Goal: Transaction & Acquisition: Purchase product/service

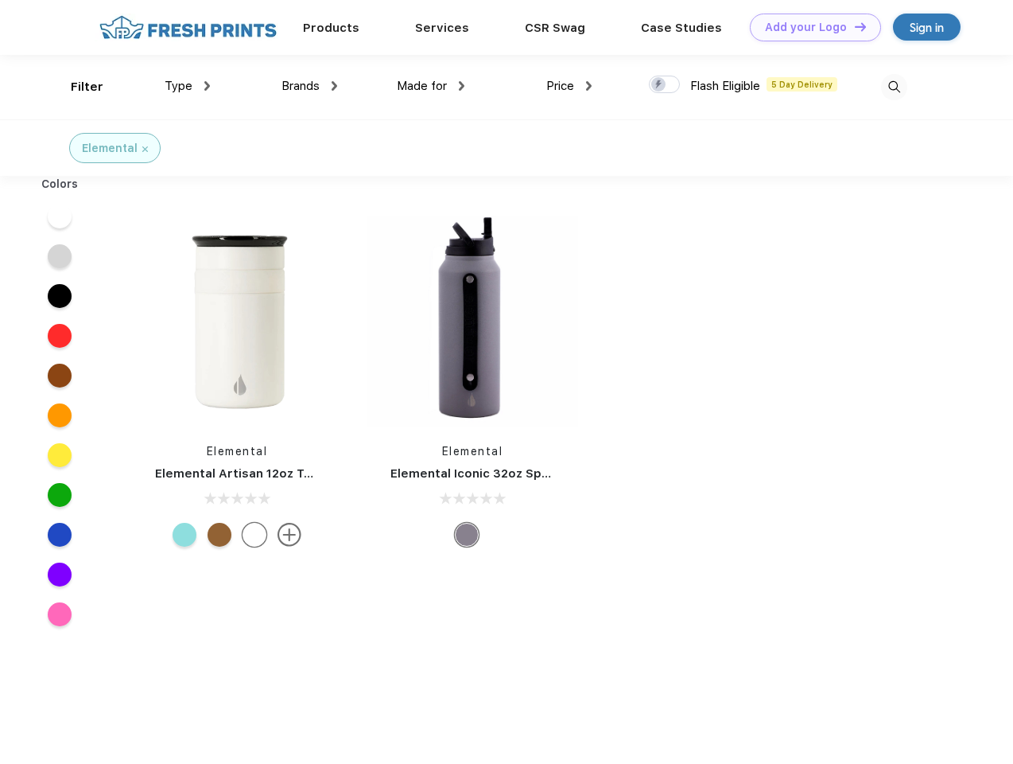
click at [810, 27] on link "Add your Logo Design Tool" at bounding box center [815, 28] width 131 height 28
click at [0, 0] on div "Design Tool" at bounding box center [0, 0] width 0 height 0
click at [853, 26] on link "Add your Logo Design Tool" at bounding box center [815, 28] width 131 height 28
click at [76, 87] on div "Filter" at bounding box center [87, 87] width 33 height 18
click at [188, 86] on span "Type" at bounding box center [179, 86] width 28 height 14
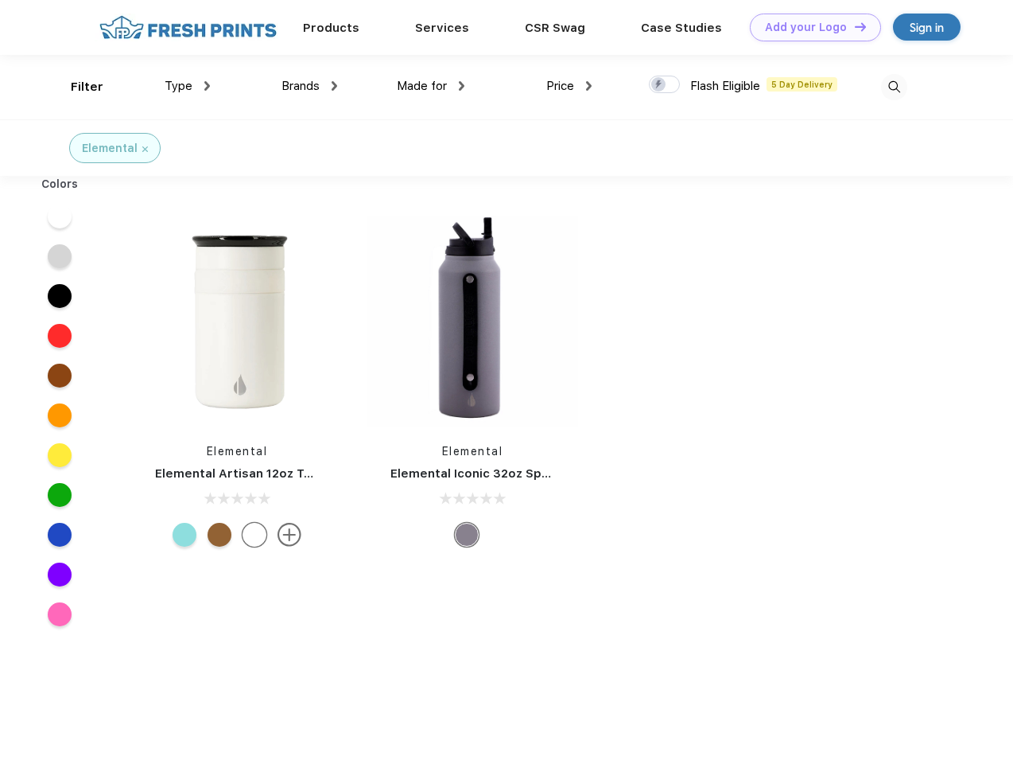
click at [309, 86] on span "Brands" at bounding box center [301, 86] width 38 height 14
click at [431, 86] on span "Made for" at bounding box center [422, 86] width 50 height 14
click at [570, 86] on span "Price" at bounding box center [560, 86] width 28 height 14
click at [665, 85] on div at bounding box center [664, 84] width 31 height 17
click at [659, 85] on input "checkbox" at bounding box center [654, 80] width 10 height 10
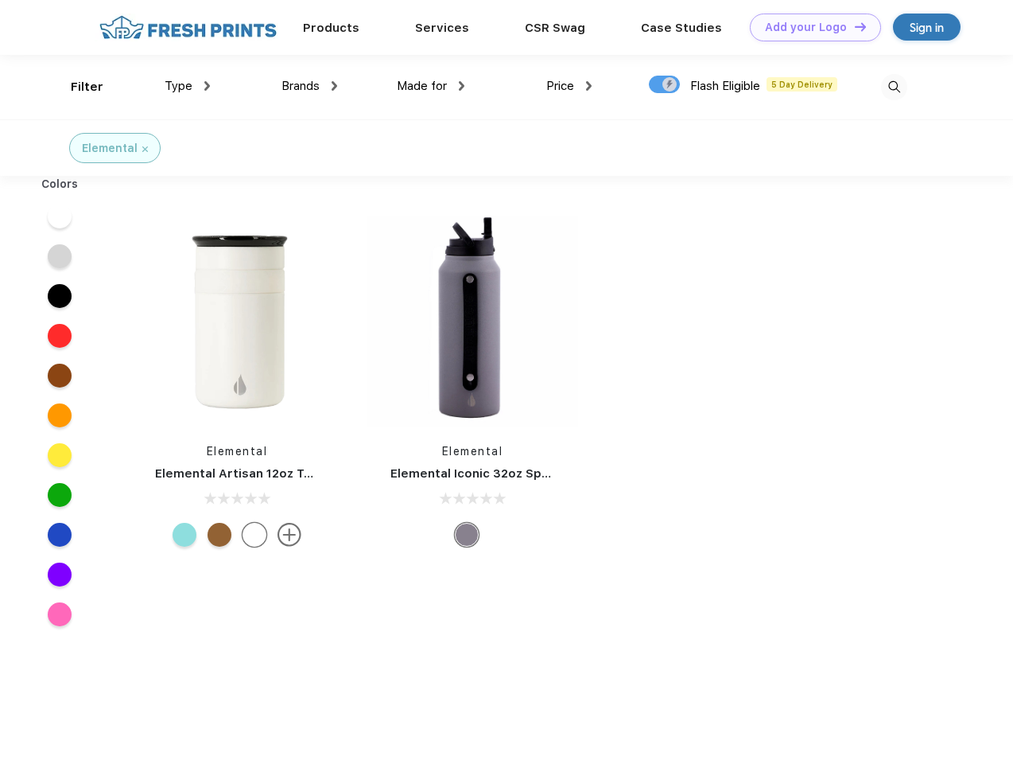
click at [894, 87] on img at bounding box center [894, 87] width 26 height 26
